Goal: Obtain resource: Download file/media

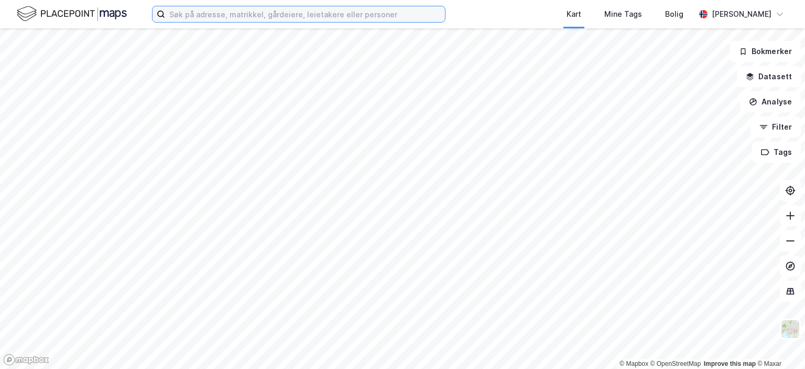
click at [225, 14] on input at bounding box center [305, 14] width 280 height 16
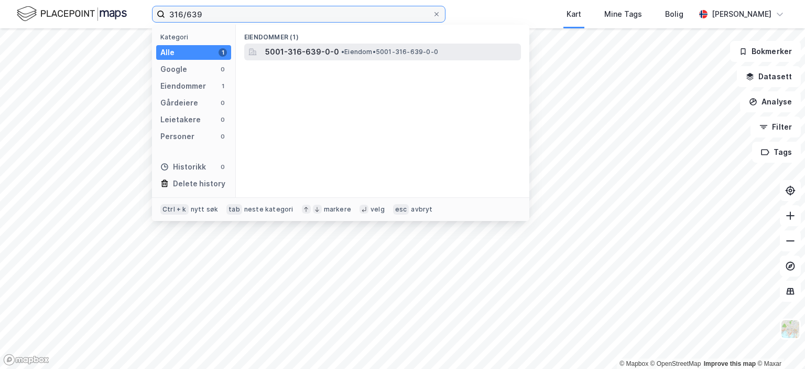
type input "316/639"
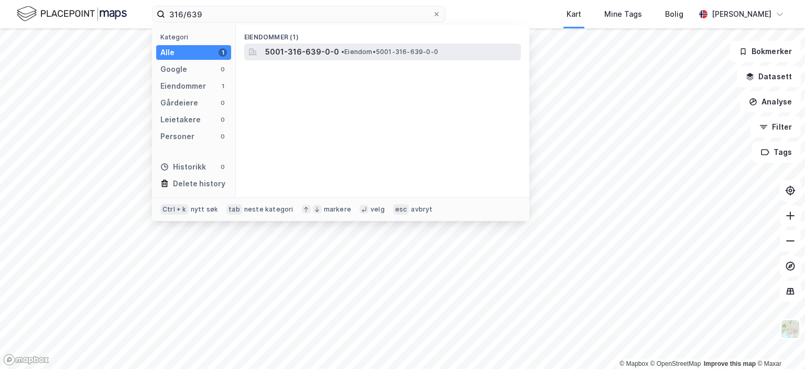
click at [307, 52] on span "5001-316-639-0-0" at bounding box center [302, 52] width 74 height 13
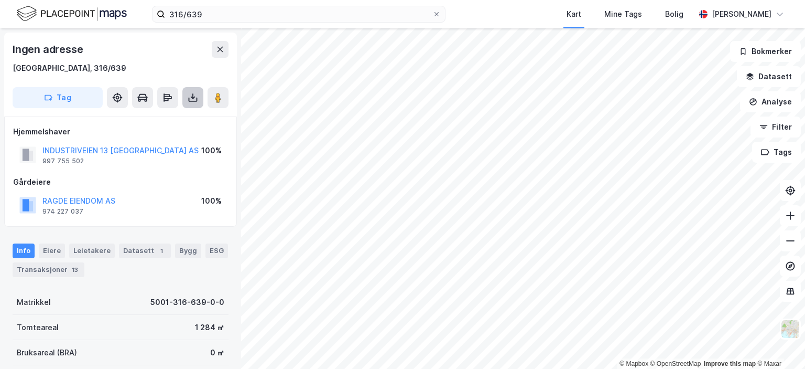
click at [194, 99] on icon at bounding box center [193, 97] width 10 height 10
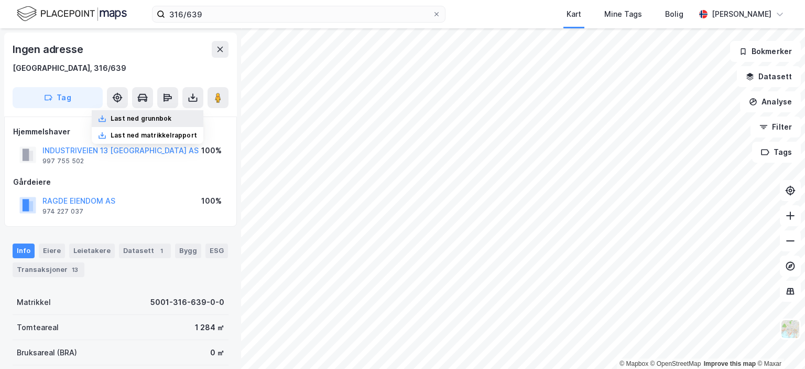
click at [147, 117] on div "Last ned grunnbok" at bounding box center [141, 118] width 61 height 8
